Goal: Register for event/course

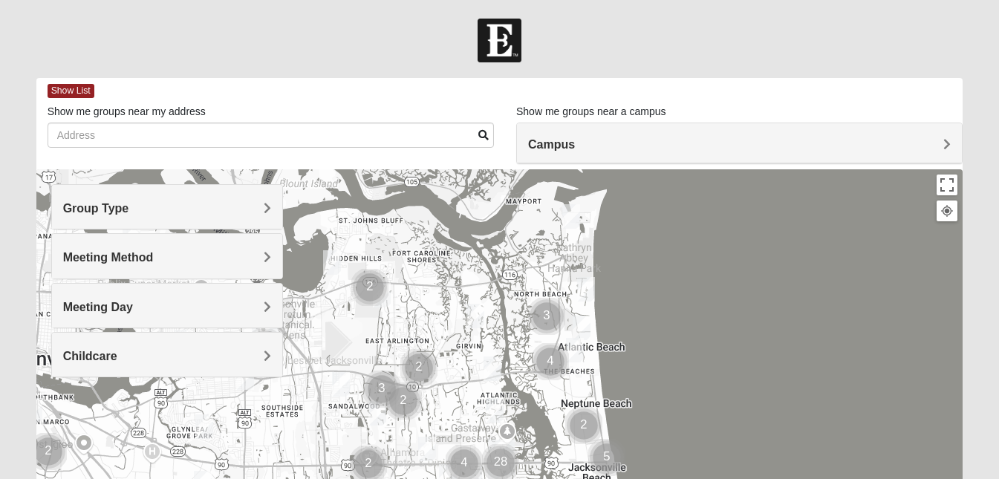
click at [742, 147] on h4 "Campus" at bounding box center [739, 144] width 423 height 14
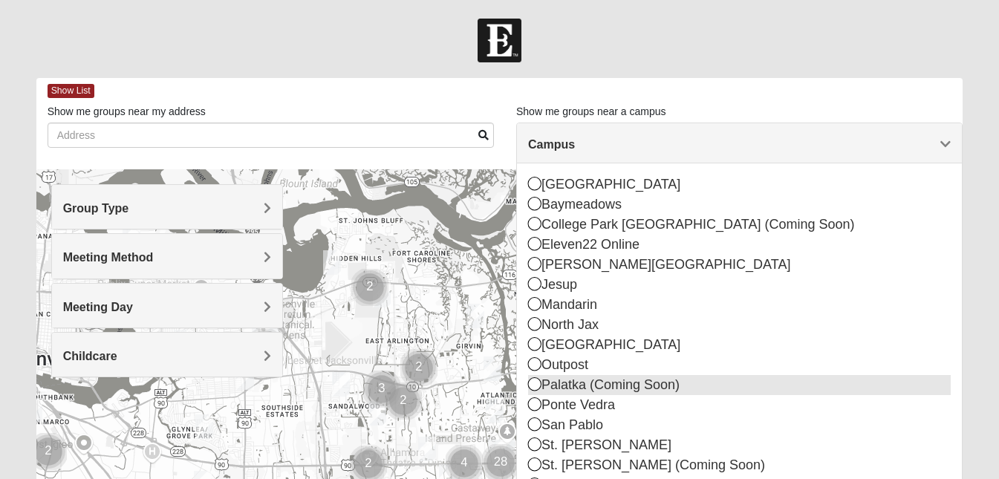
click at [539, 382] on icon at bounding box center [534, 383] width 13 height 13
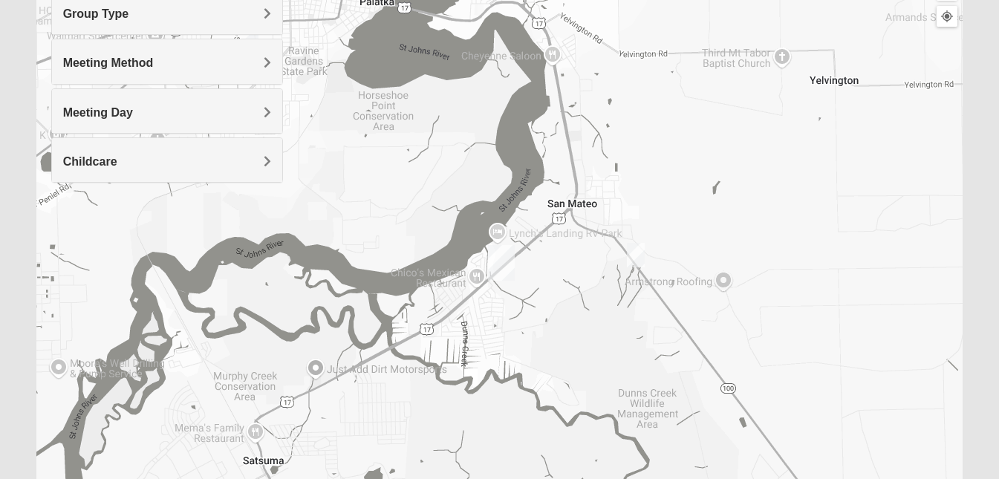
scroll to position [176, 0]
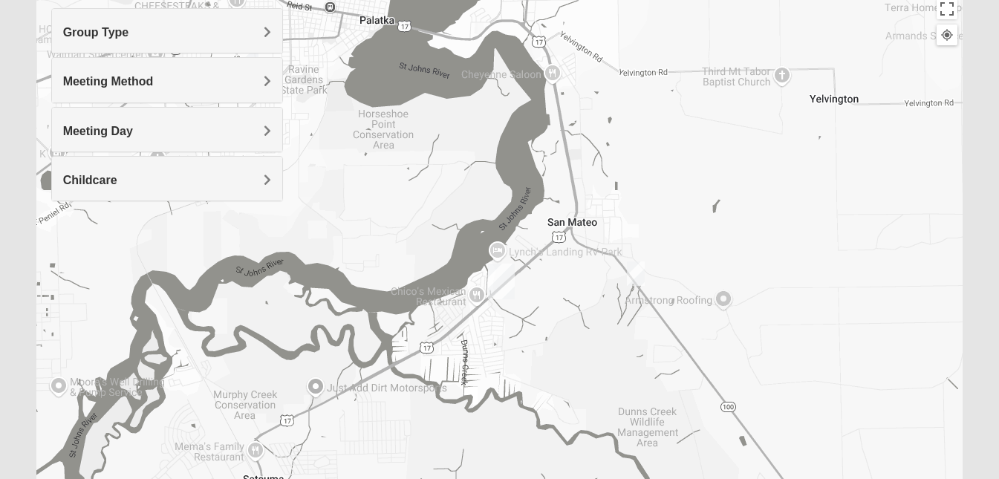
click at [634, 275] on img "Mixed Gett 32189" at bounding box center [636, 273] width 18 height 25
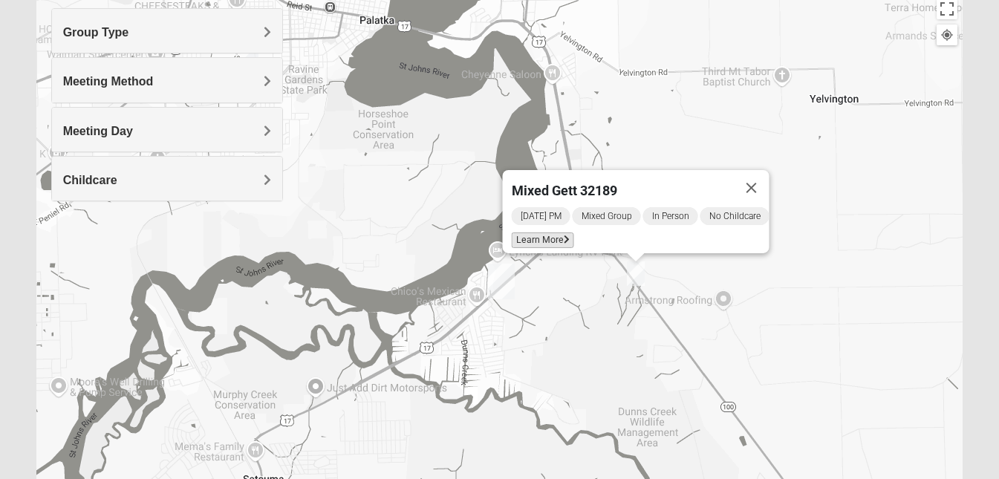
click at [521, 232] on span "Learn More" at bounding box center [542, 240] width 62 height 16
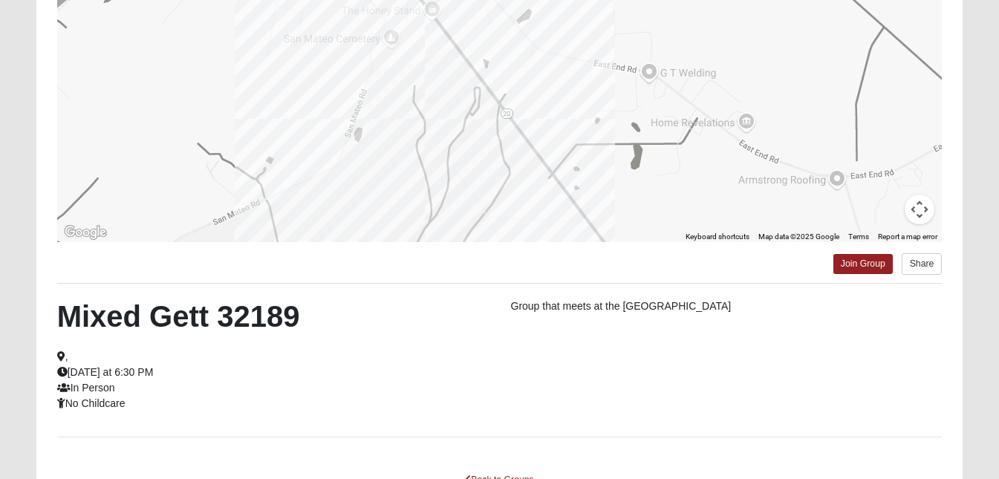
scroll to position [229, 0]
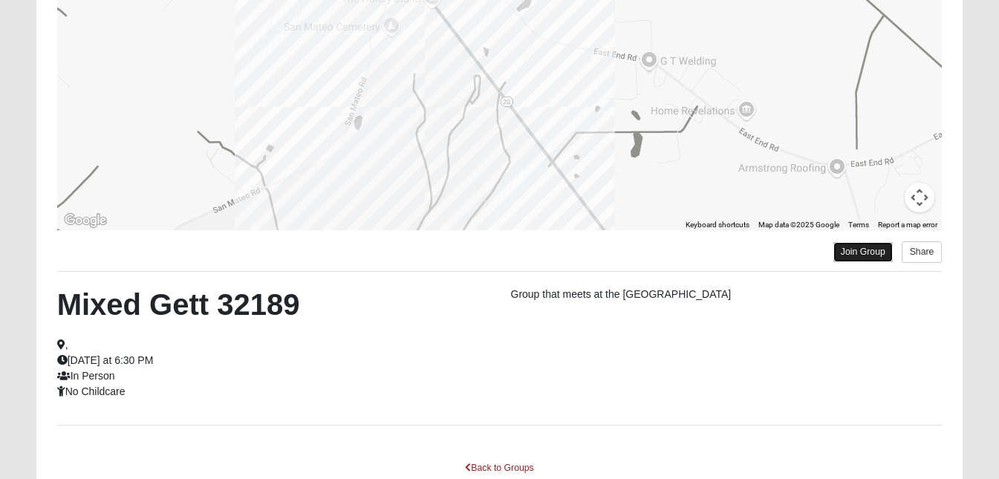
click at [851, 251] on link "Join Group" at bounding box center [862, 252] width 59 height 20
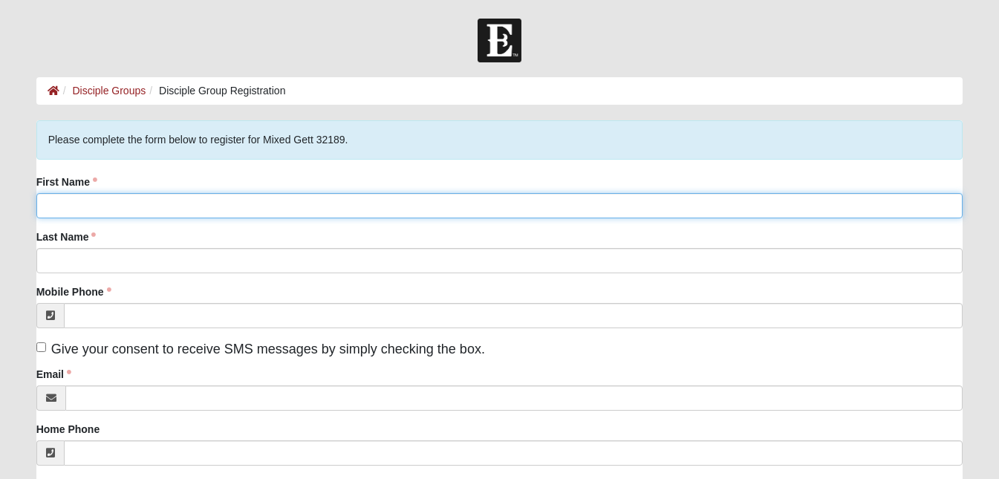
click at [256, 207] on input "First Name" at bounding box center [499, 205] width 927 height 25
type input "[PERSON_NAME]"
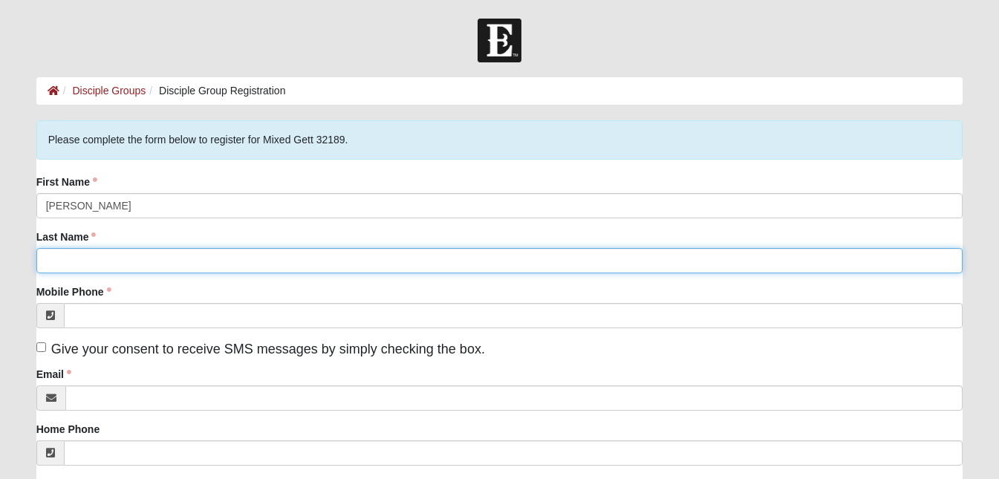
type input "Sturtridge"
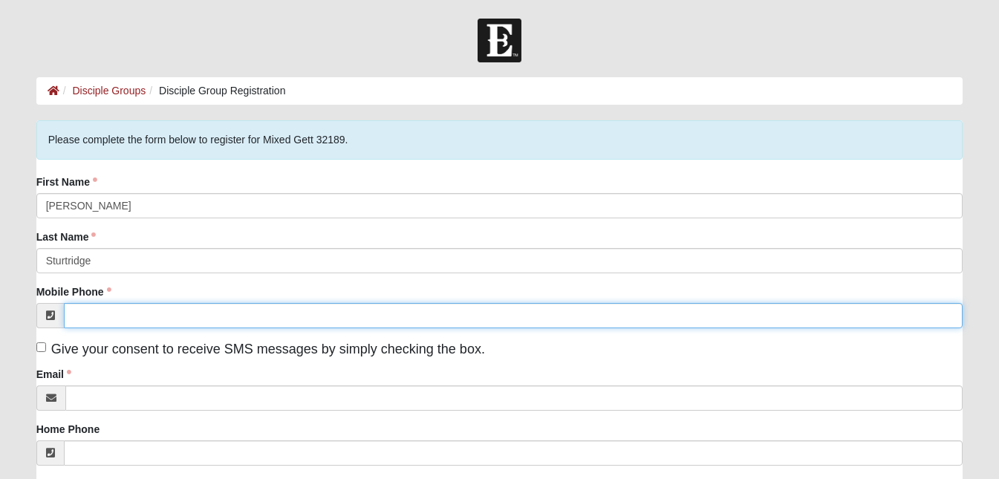
type input "(386) 864-3588"
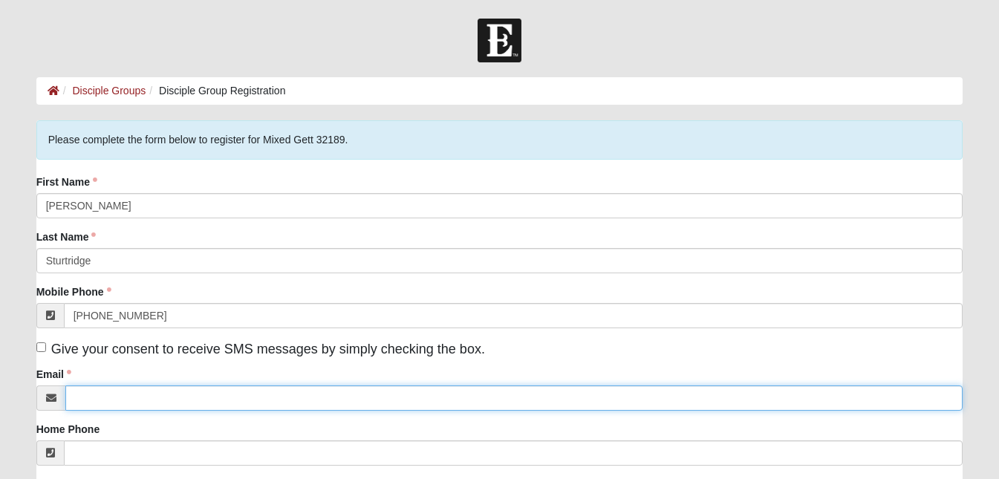
type input "cindysturtridge@gmail.com"
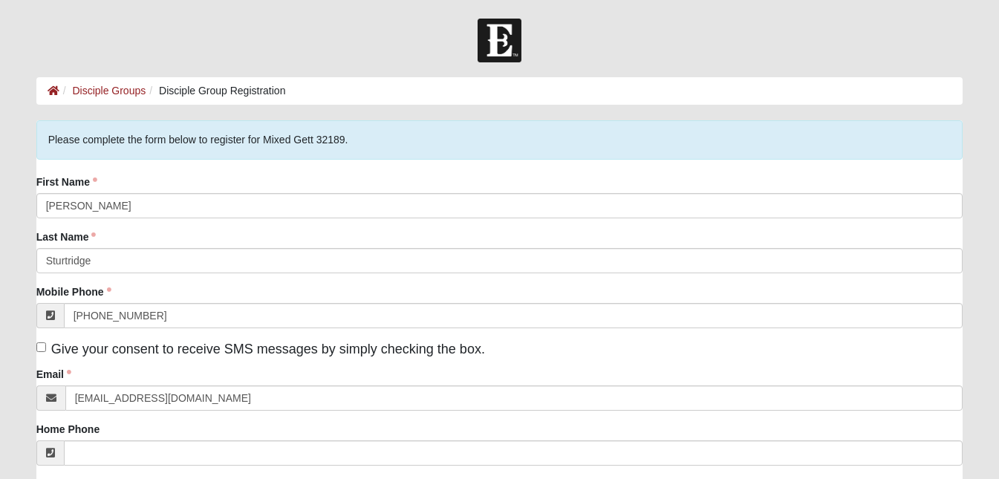
type input "157 Bayou Drive"
type input "Satsuma"
type input "32189-2701"
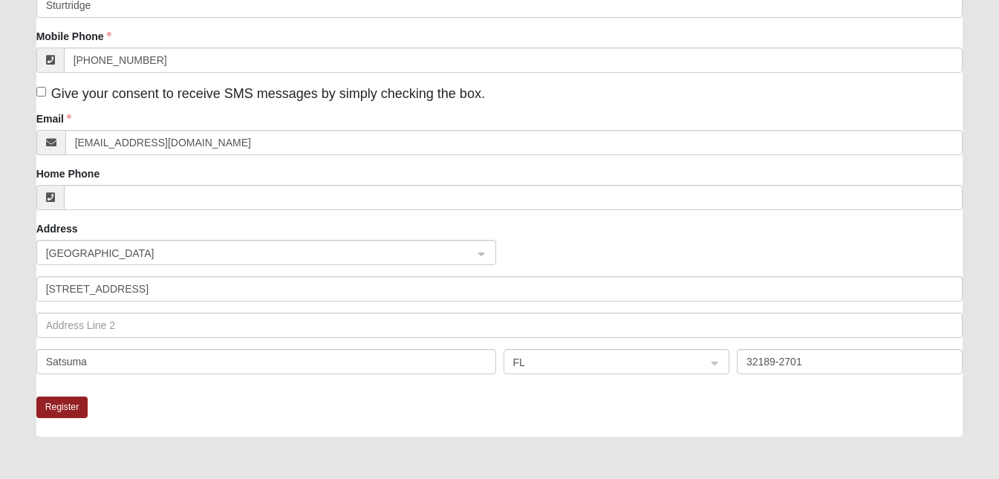
scroll to position [257, 0]
click at [53, 402] on button "Register" at bounding box center [62, 406] width 52 height 22
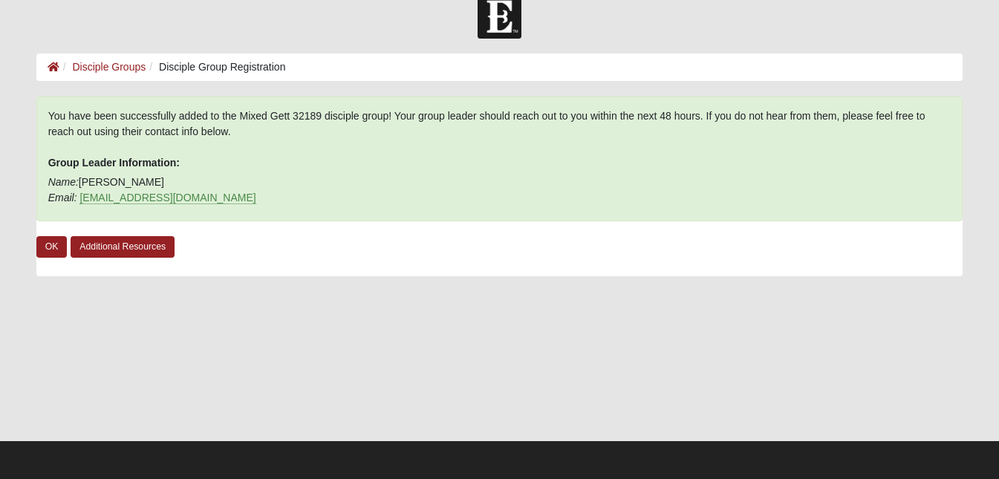
scroll to position [24, 0]
click at [48, 245] on link "OK" at bounding box center [51, 247] width 31 height 22
